Goal: Obtain resource: Obtain resource

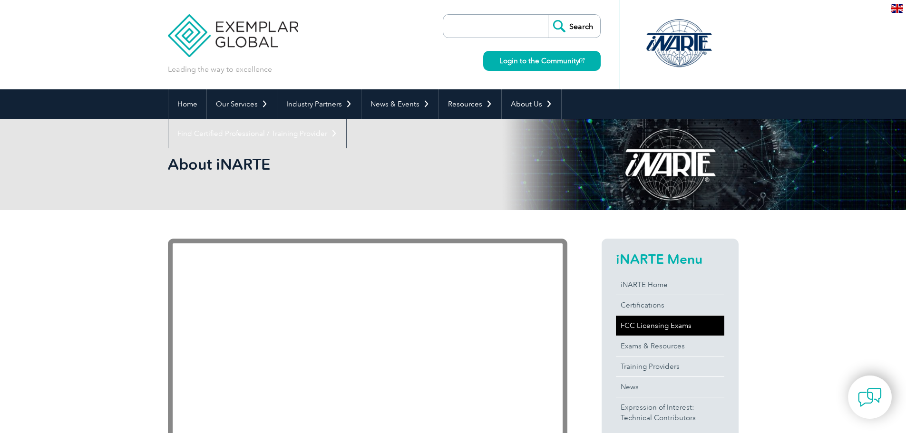
click at [666, 319] on link "FCC Licensing Exams" at bounding box center [670, 326] width 108 height 20
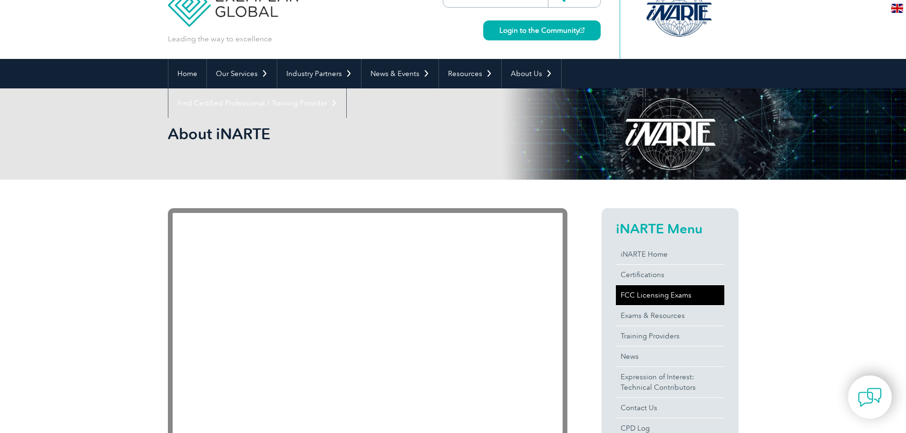
scroll to position [95, 0]
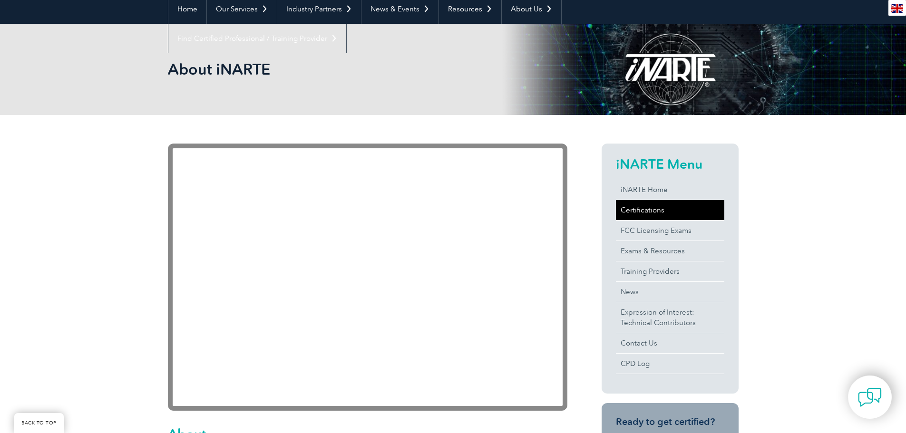
click at [635, 213] on link "Certifications" at bounding box center [670, 210] width 108 height 20
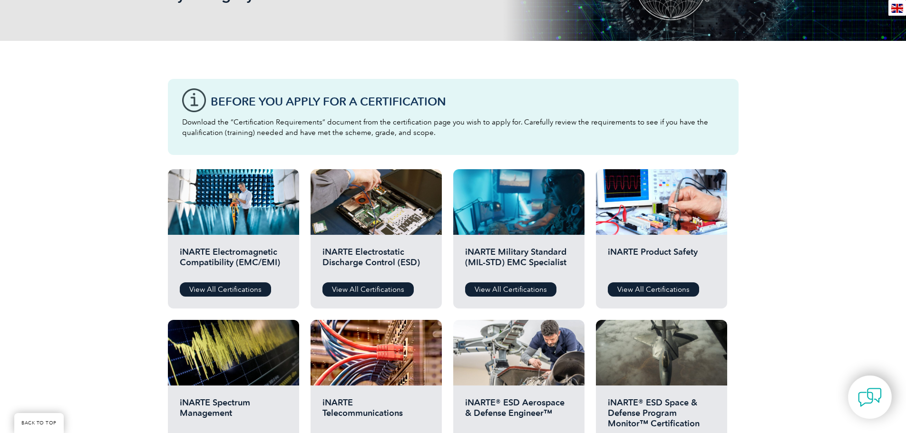
scroll to position [190, 0]
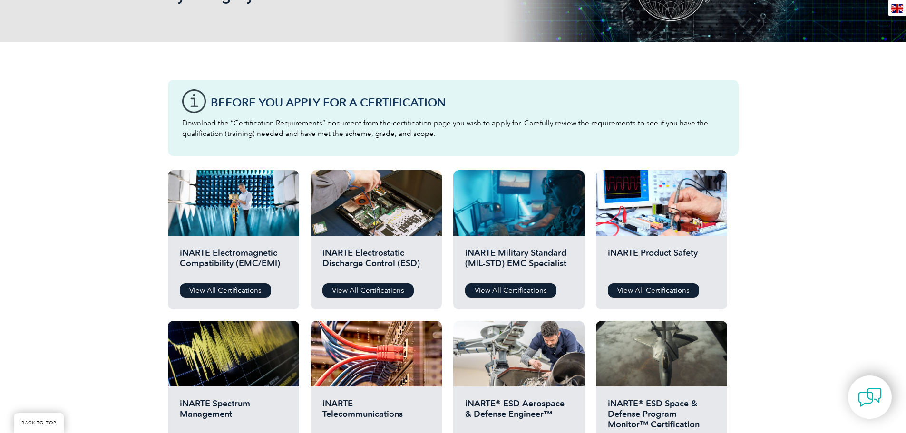
click at [261, 127] on p "Download the “Certification Requirements” document from the certification page …" at bounding box center [453, 128] width 542 height 21
click at [475, 122] on p "Download the “Certification Requirements” document from the certification page …" at bounding box center [453, 128] width 542 height 21
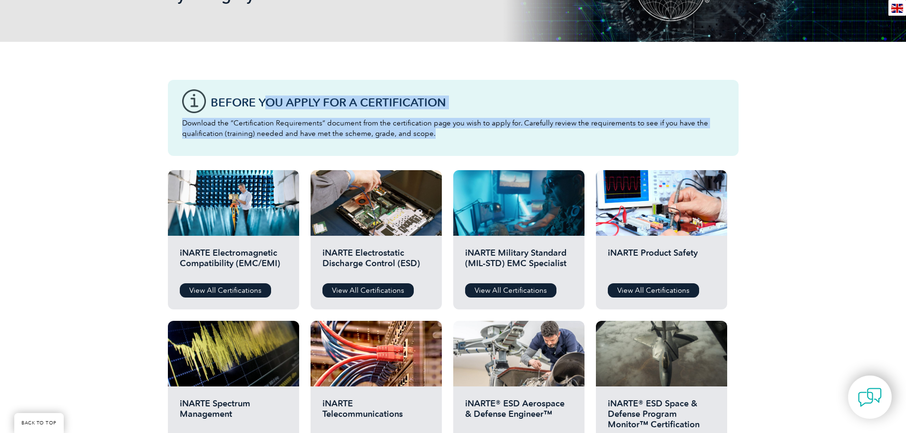
drag, startPoint x: 451, startPoint y: 137, endPoint x: 263, endPoint y: 94, distance: 193.2
click at [263, 94] on div "Before You Apply For a Certification Download the “Certification Requirements” …" at bounding box center [453, 118] width 571 height 76
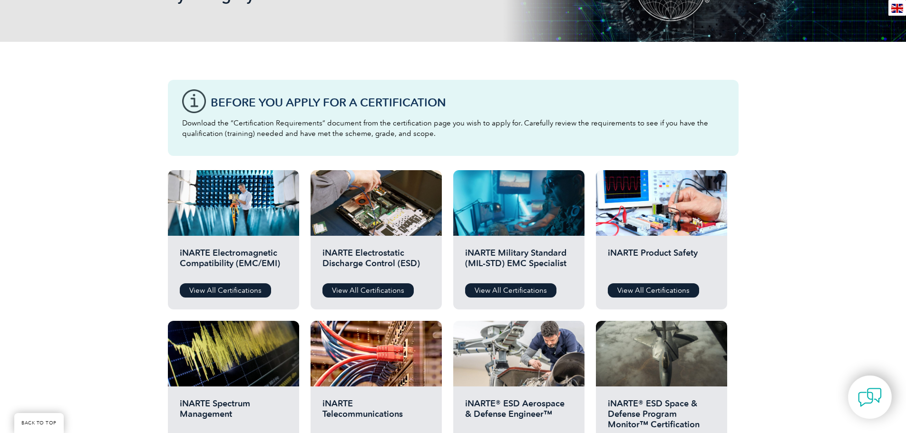
click at [240, 128] on p "Download the “Certification Requirements” document from the certification page …" at bounding box center [453, 128] width 542 height 21
click at [202, 294] on link "View All Certifications" at bounding box center [225, 291] width 91 height 14
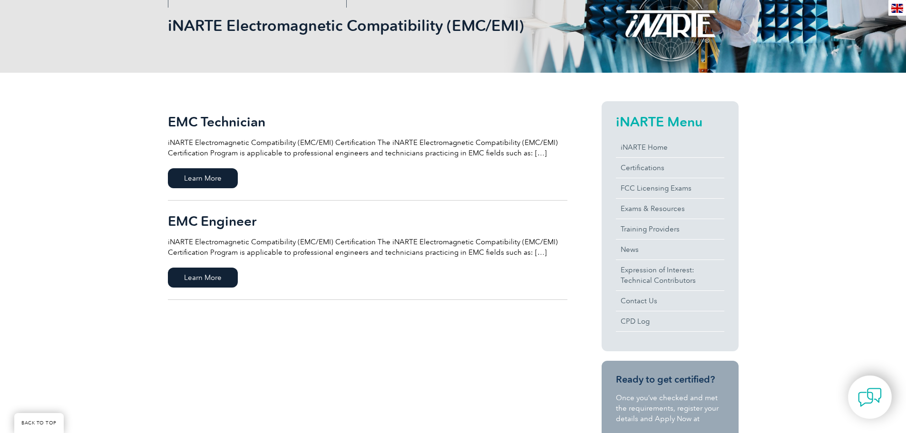
scroll to position [143, 0]
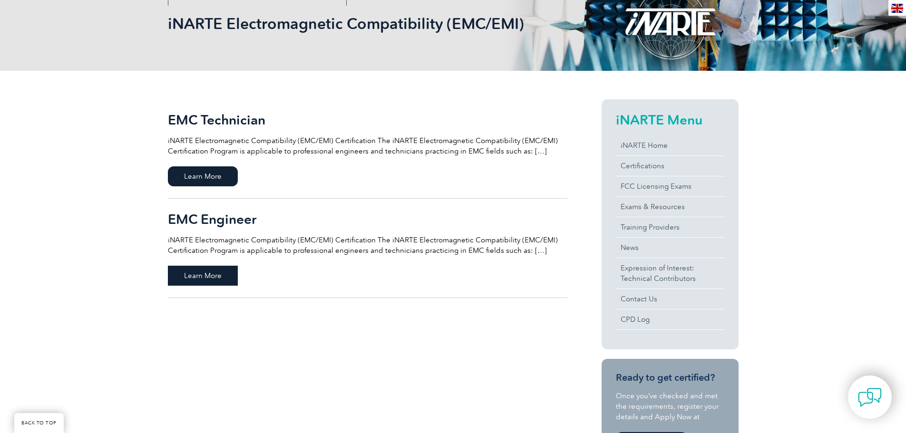
click at [206, 274] on span "Learn More" at bounding box center [203, 276] width 70 height 20
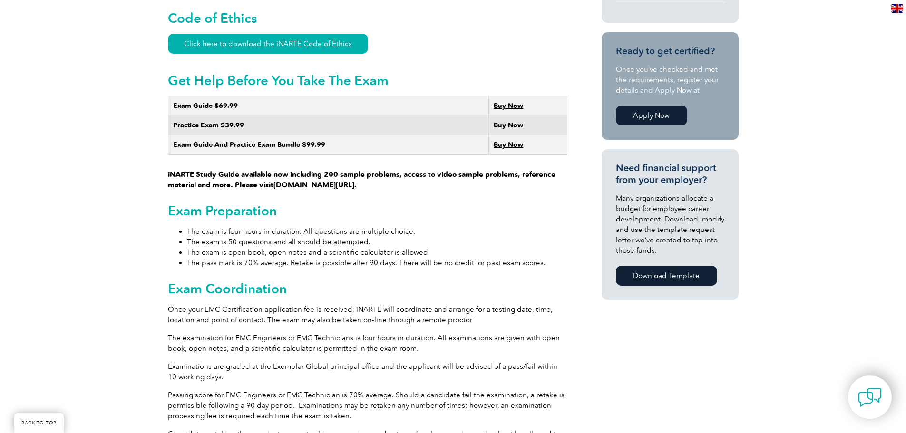
scroll to position [476, 0]
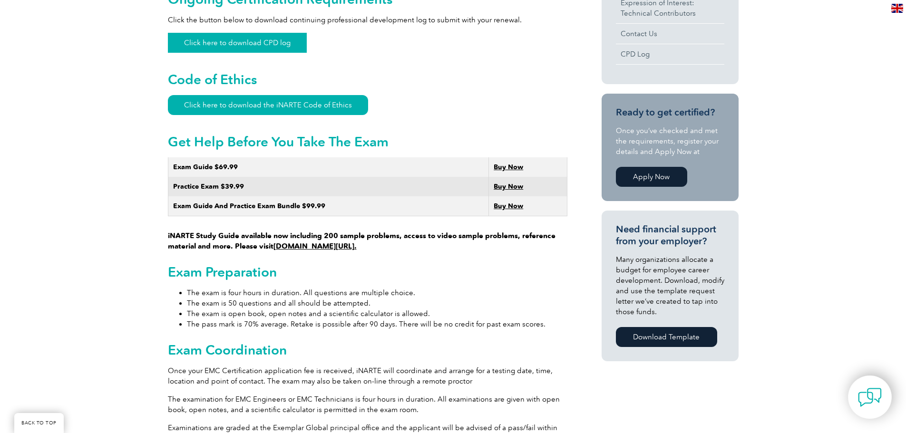
click at [239, 33] on link "Click here to download CPD log" at bounding box center [237, 43] width 139 height 20
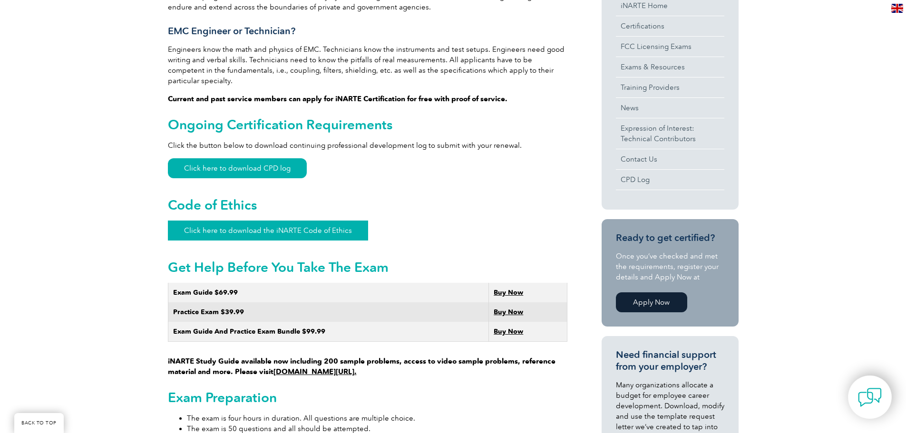
scroll to position [333, 0]
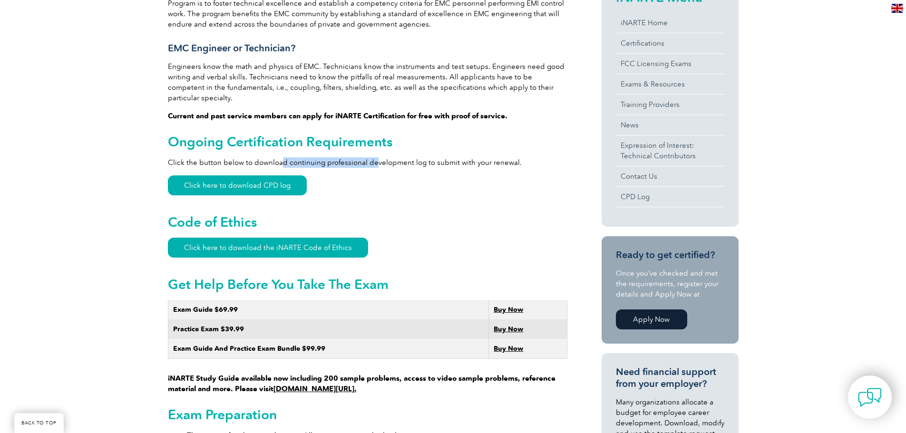
drag, startPoint x: 281, startPoint y: 152, endPoint x: 373, endPoint y: 152, distance: 91.8
click at [373, 157] on p "Click the button below to download continuing professional development log to s…" at bounding box center [368, 162] width 400 height 10
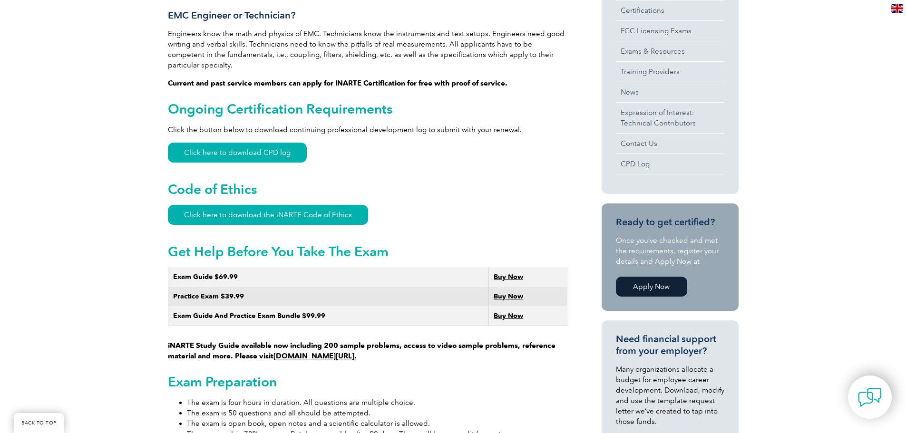
scroll to position [476, 0]
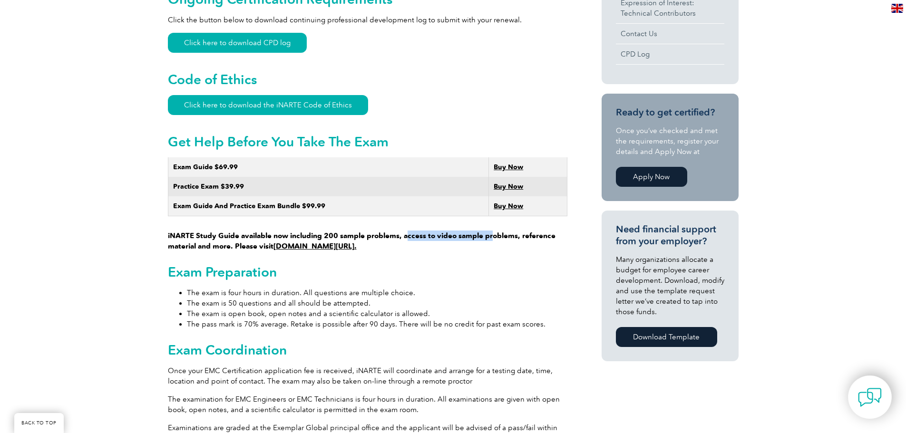
drag, startPoint x: 409, startPoint y: 224, endPoint x: 493, endPoint y: 225, distance: 84.7
click at [493, 232] on strong "iNARTE Study Guide available now including 200 sample problems, access to video…" at bounding box center [362, 241] width 388 height 19
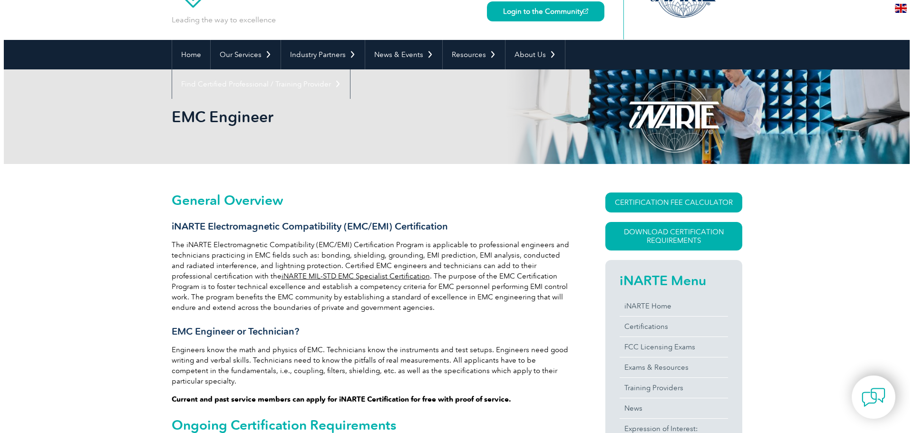
scroll to position [48, 0]
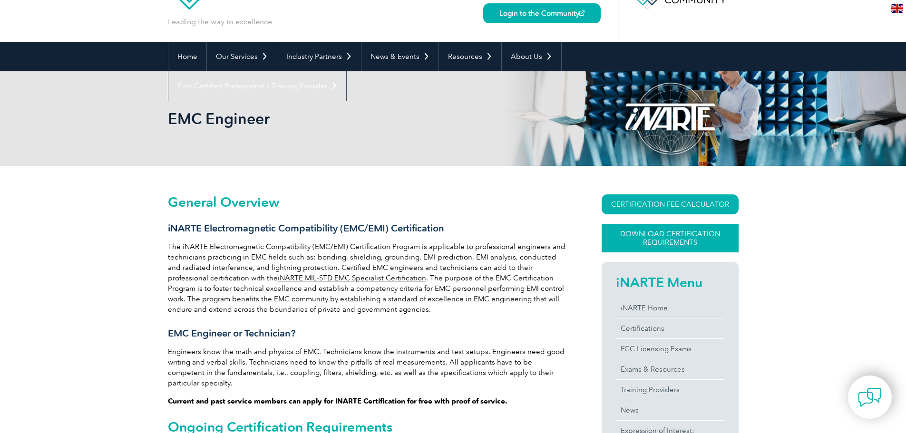
click at [639, 242] on link "Download Certification Requirements" at bounding box center [670, 238] width 137 height 29
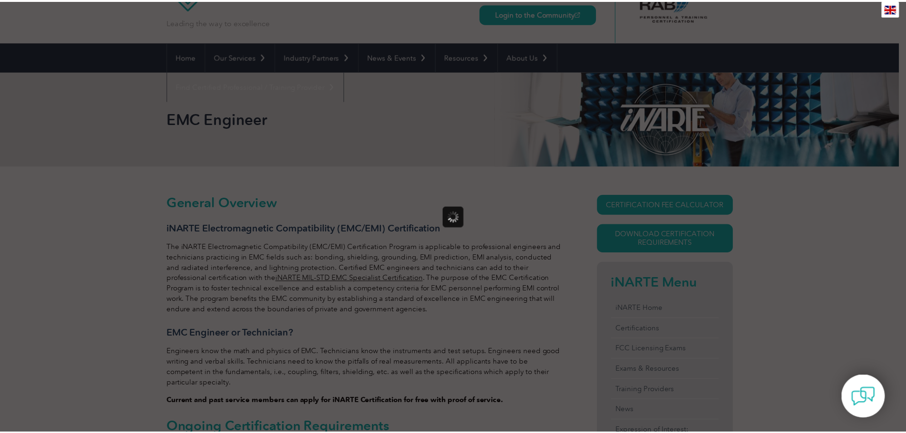
scroll to position [0, 0]
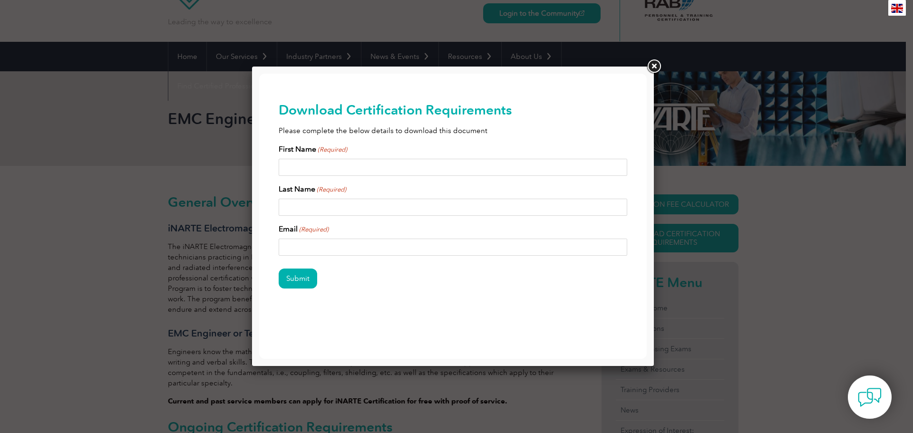
click at [341, 171] on input "First Name (Required)" at bounding box center [453, 167] width 349 height 17
click at [341, 165] on input "First Name (Required)" at bounding box center [453, 167] width 349 height 17
click at [331, 244] on input "Email (Required)" at bounding box center [453, 247] width 349 height 17
click at [326, 163] on input "First Name (Required)" at bounding box center [453, 167] width 349 height 17
click at [333, 206] on input "Last Name (Required)" at bounding box center [453, 207] width 349 height 17
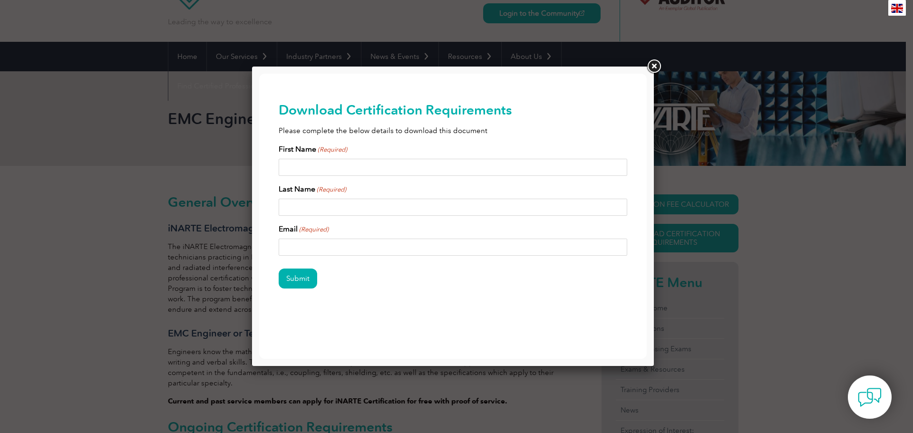
click at [337, 165] on input "First Name (Required)" at bounding box center [453, 167] width 349 height 17
click at [341, 207] on input "Last Name (Required)" at bounding box center [453, 207] width 349 height 17
click at [336, 167] on input "First Name (Required)" at bounding box center [453, 167] width 349 height 17
click at [651, 67] on link at bounding box center [654, 66] width 17 height 17
